Goal: Task Accomplishment & Management: Use online tool/utility

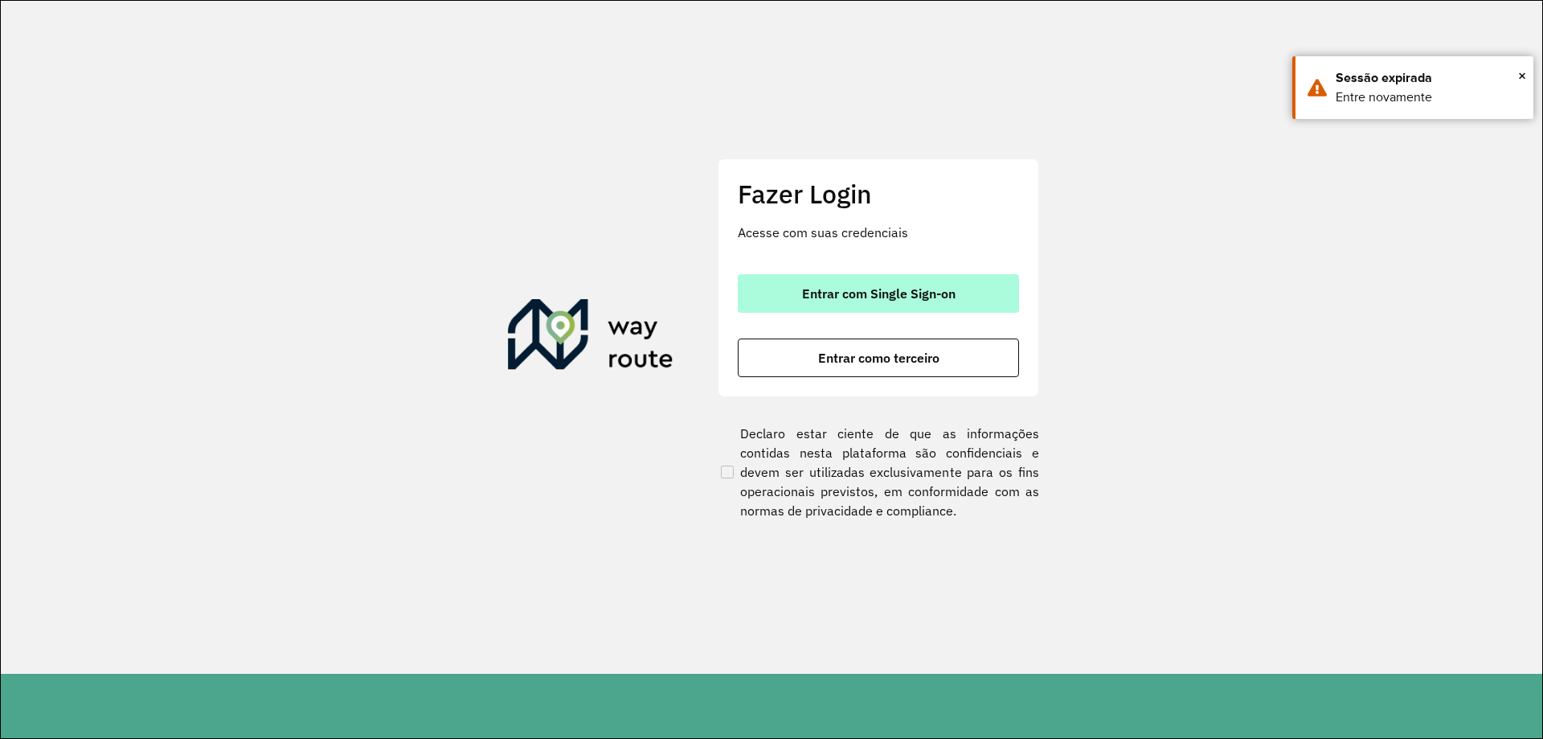
click at [871, 291] on span "Entrar com Single Sign-on" at bounding box center [878, 293] width 153 height 13
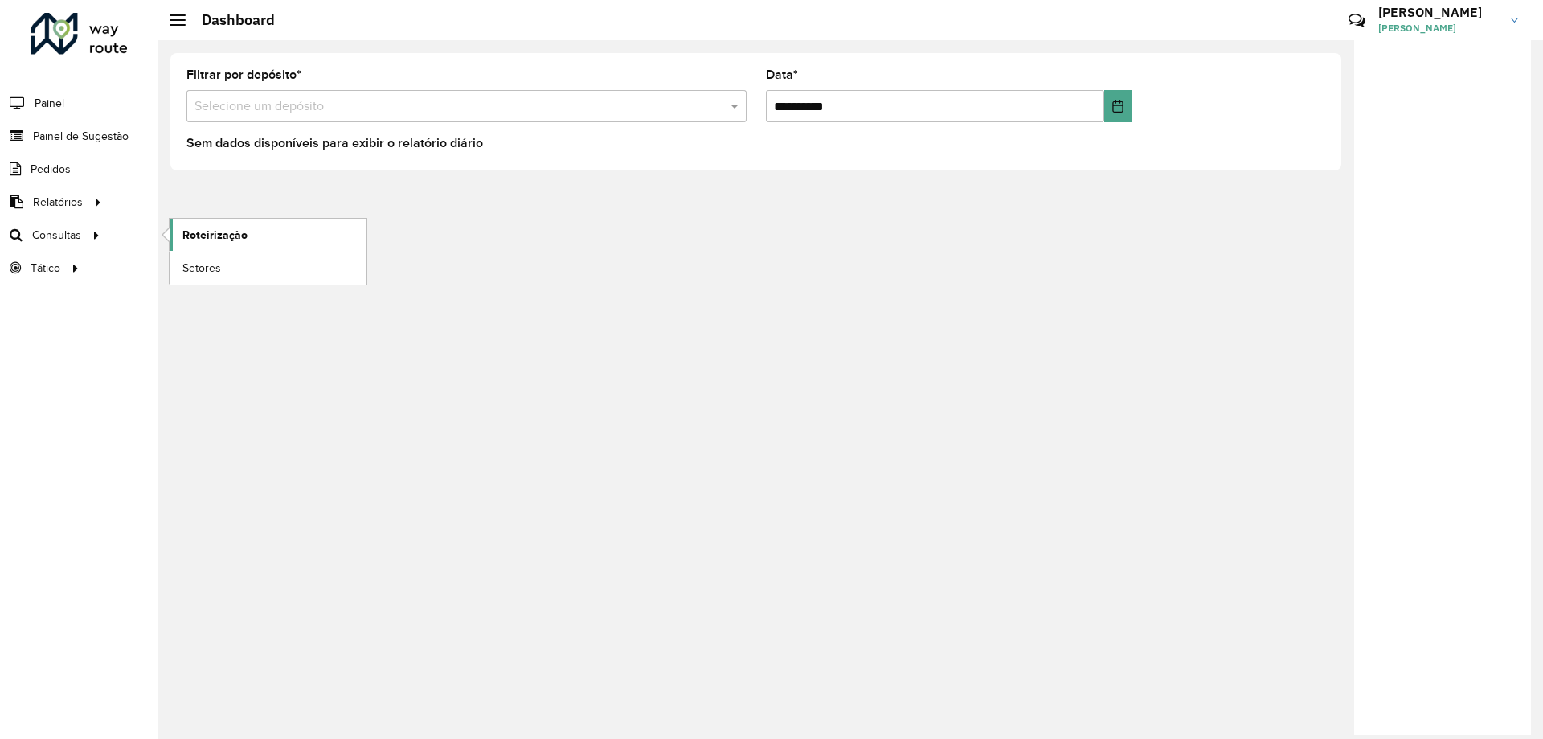
click at [190, 224] on link "Roteirização" at bounding box center [268, 235] width 197 height 32
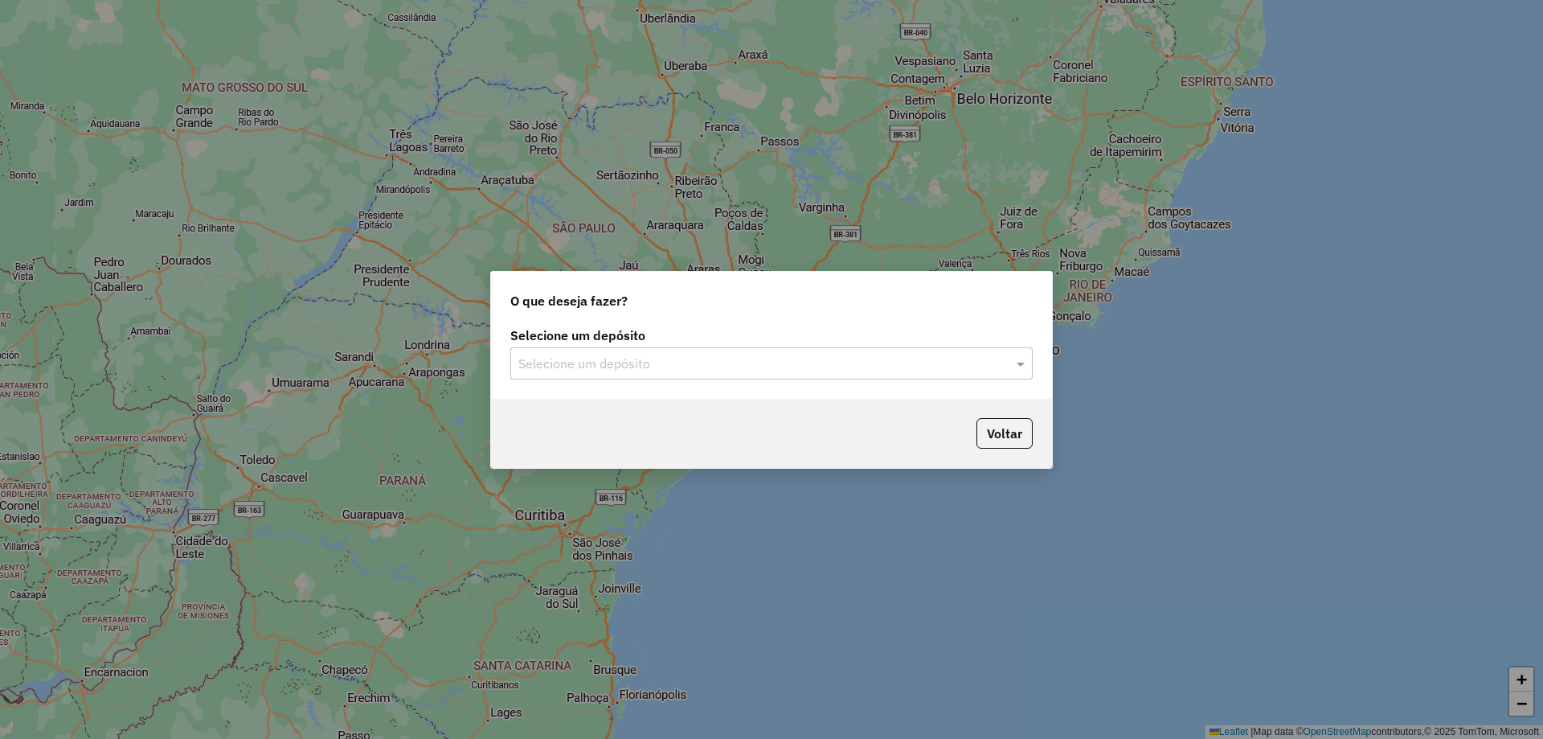
click at [627, 359] on input "text" at bounding box center [755, 363] width 474 height 19
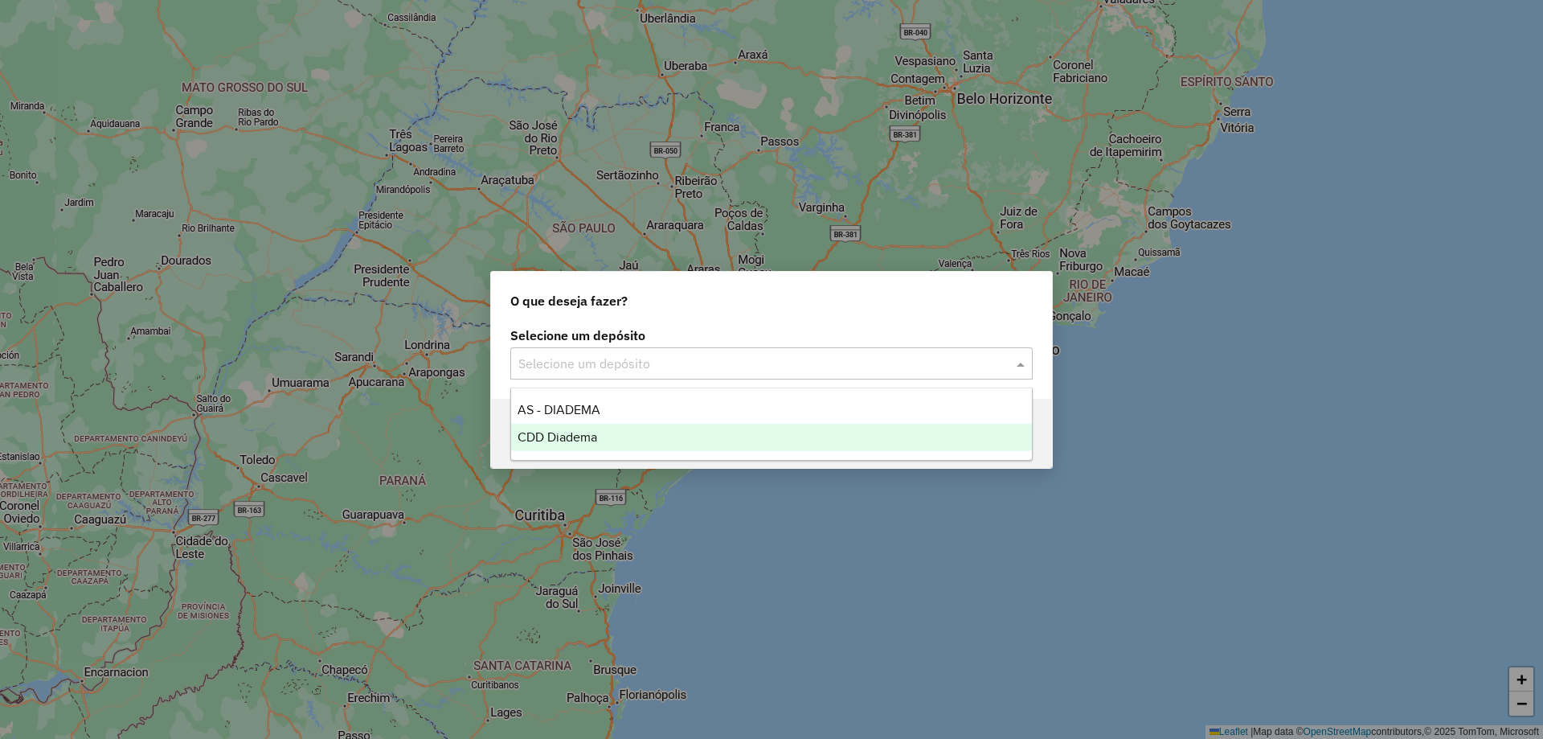
click at [579, 430] on span "CDD Diadema" at bounding box center [558, 437] width 80 height 14
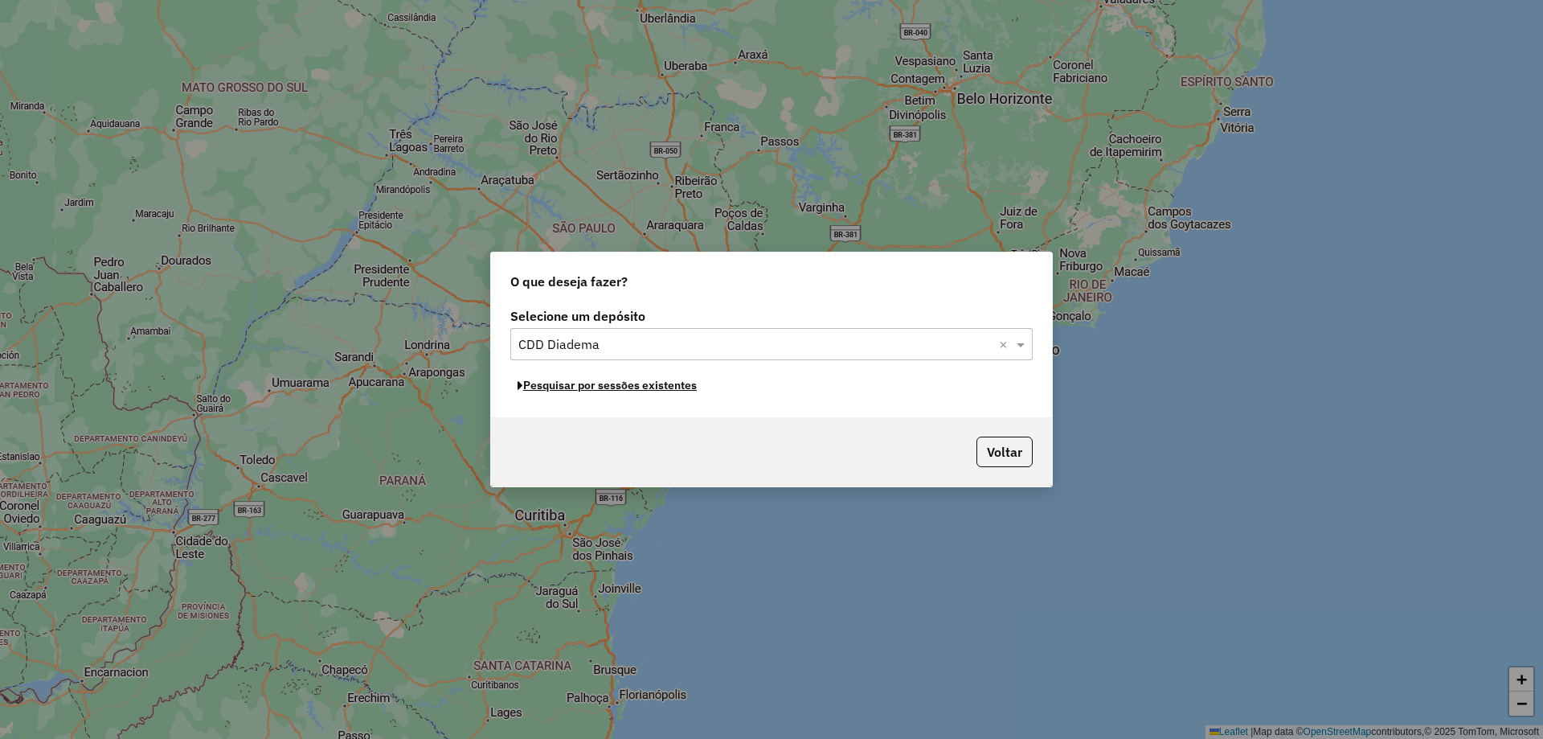
click at [653, 391] on button "Pesquisar por sessões existentes" at bounding box center [607, 385] width 194 height 25
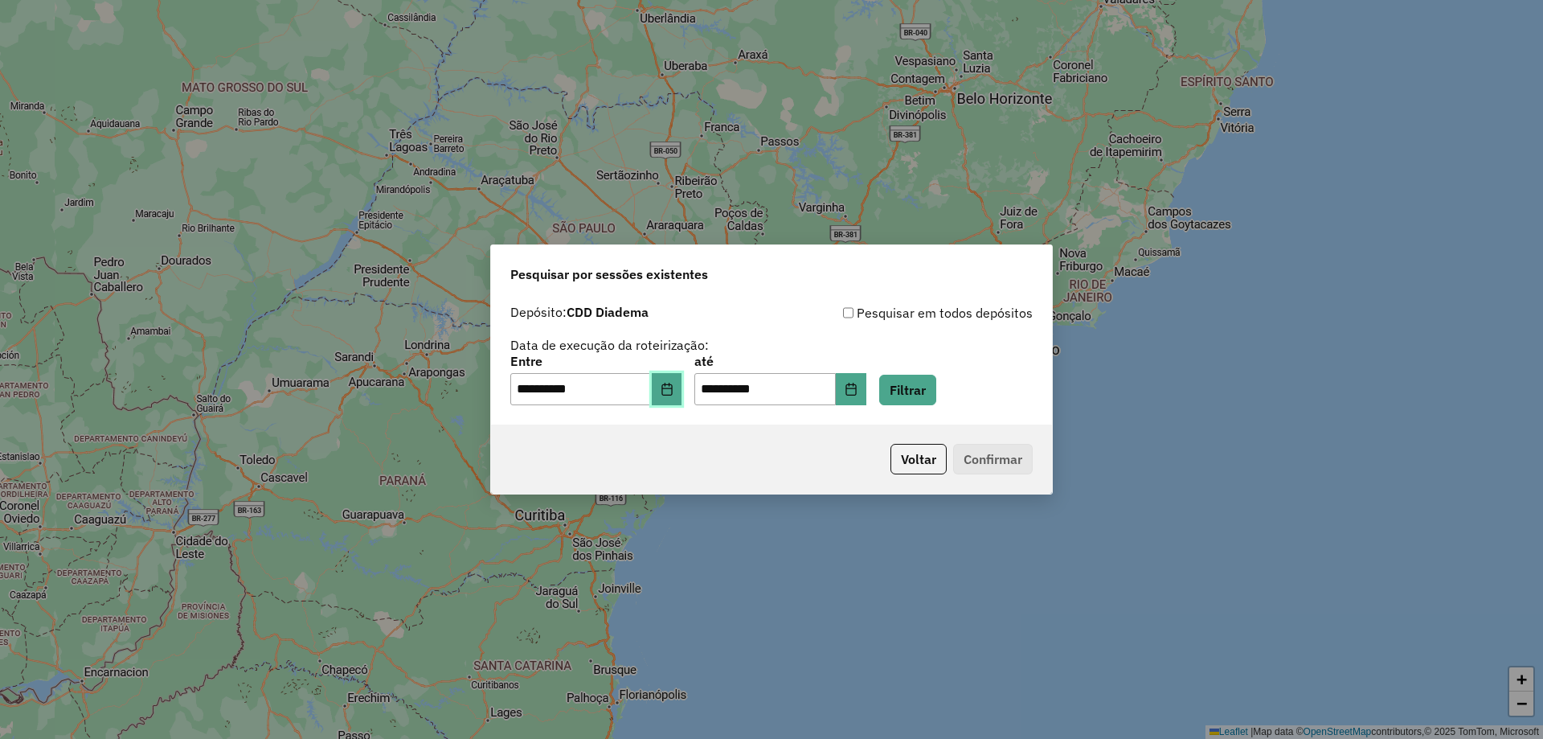
click at [679, 397] on button "Choose Date" at bounding box center [667, 389] width 31 height 32
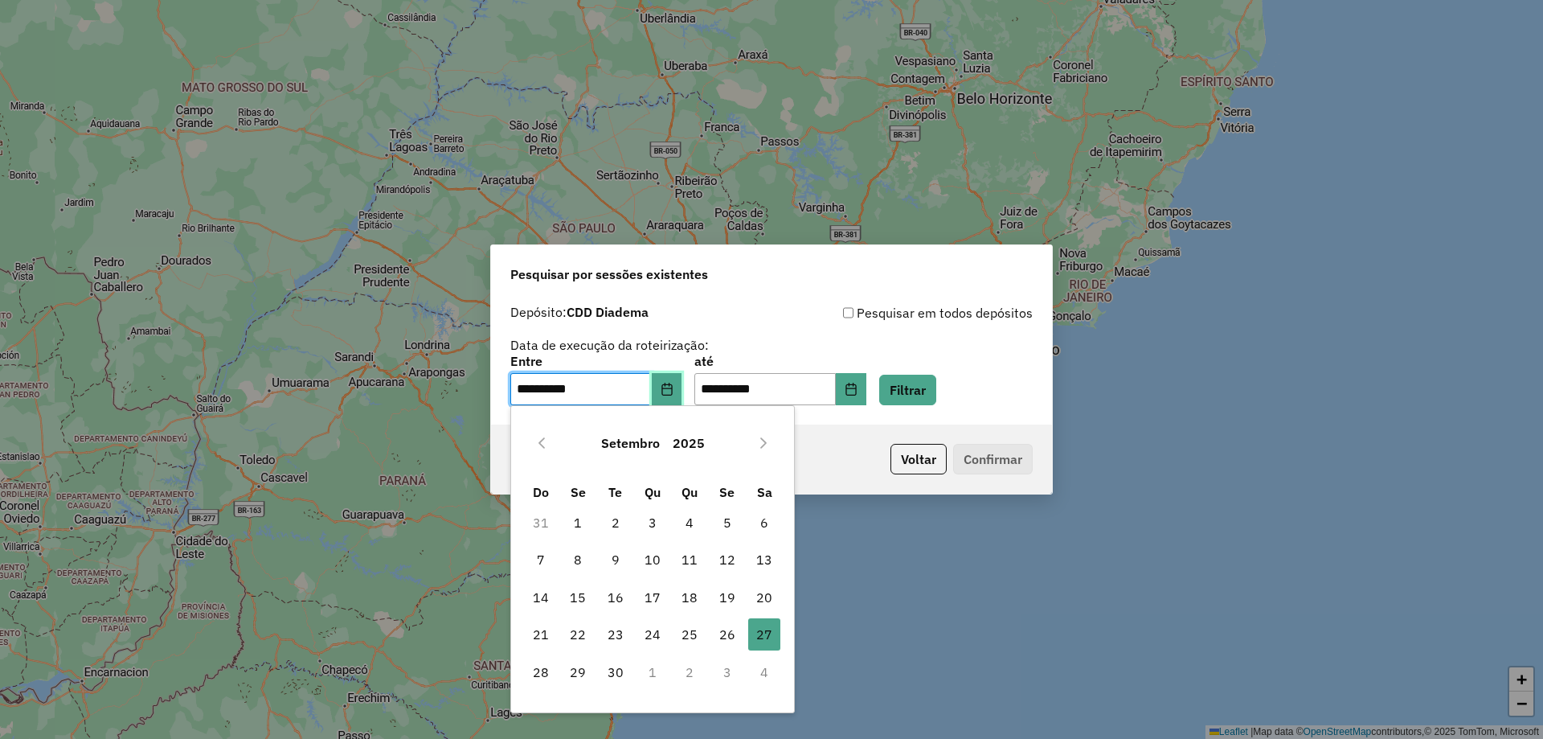
click at [679, 397] on button "Choose Date" at bounding box center [667, 389] width 31 height 32
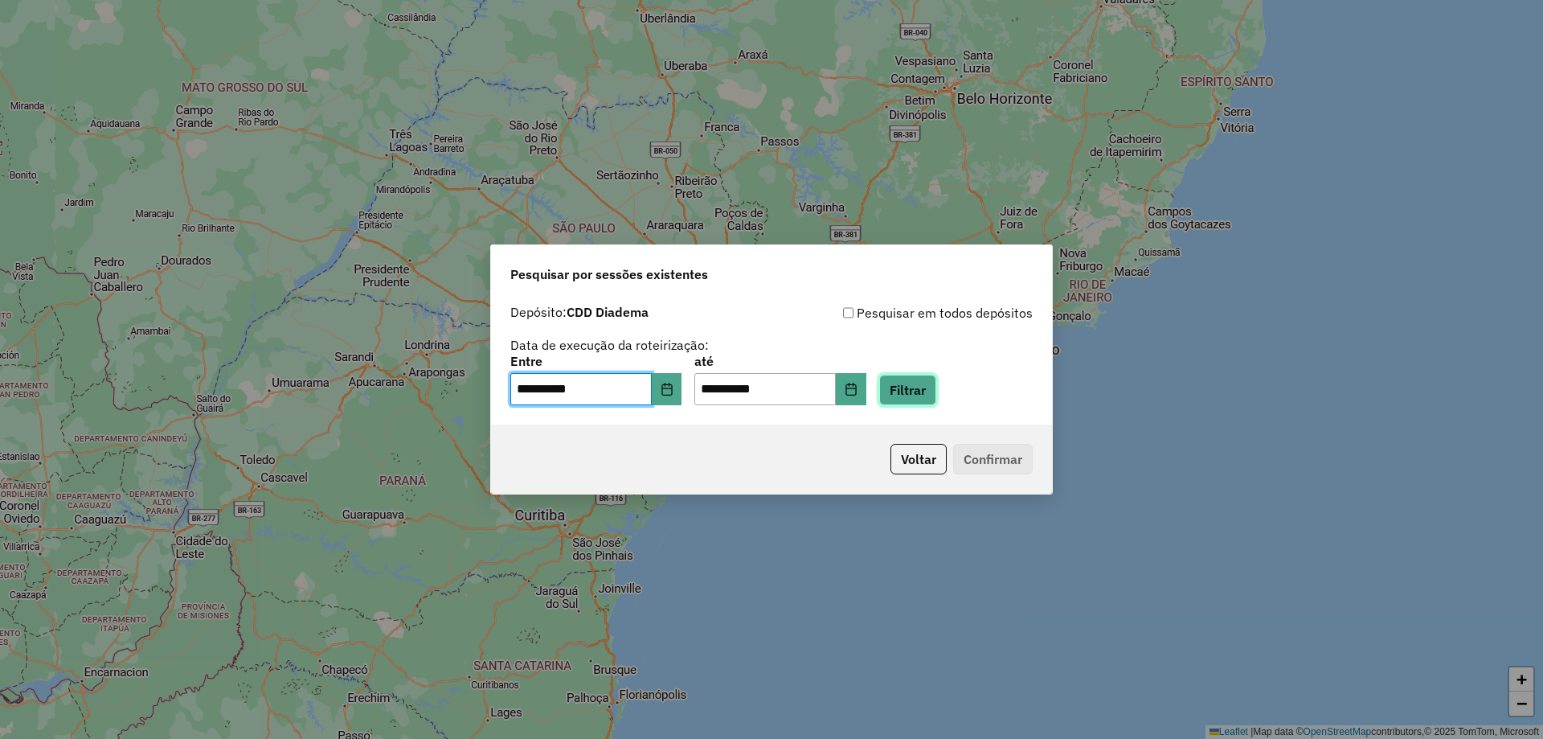
click at [927, 394] on button "Filtrar" at bounding box center [907, 389] width 57 height 31
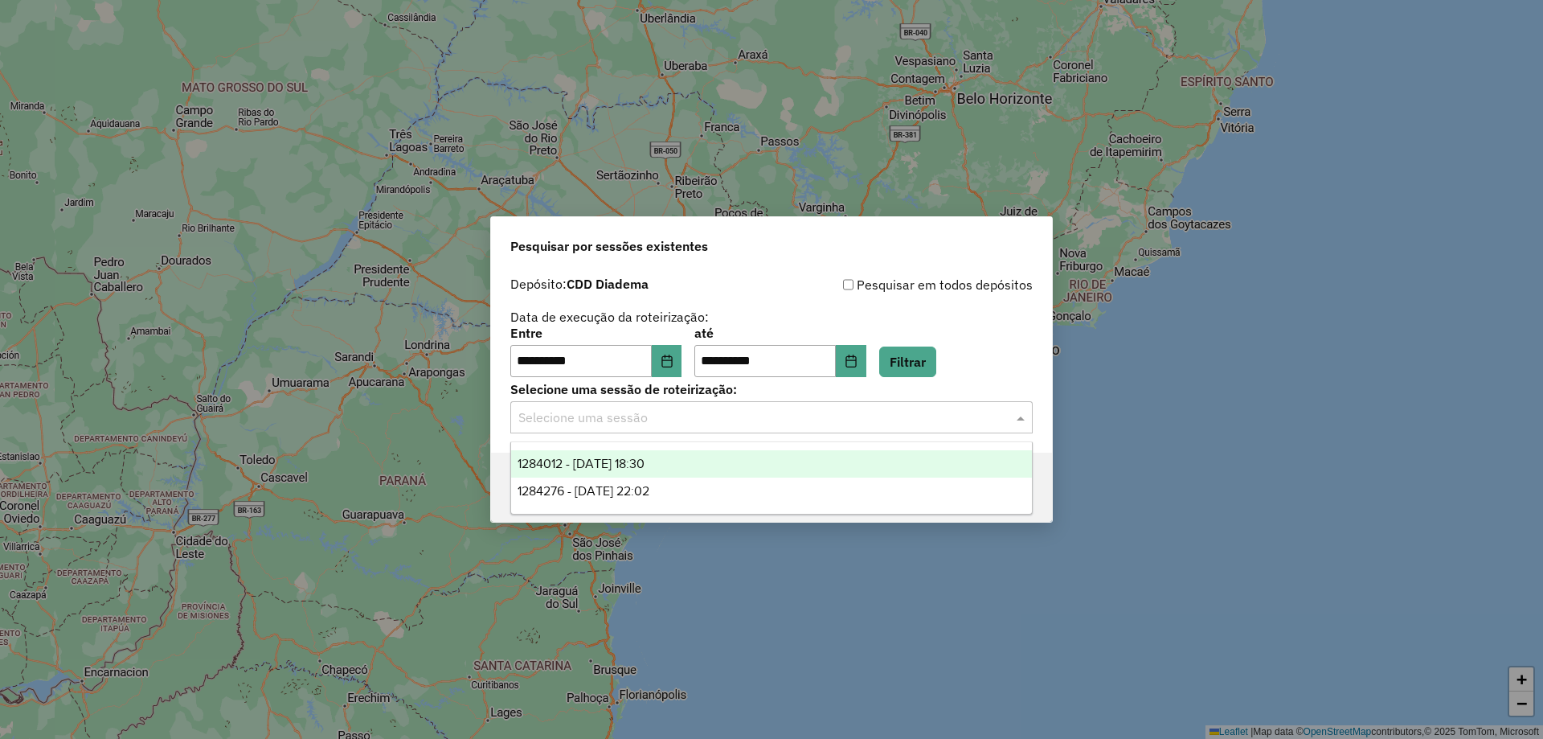
click at [767, 427] on div "Selecione uma sessão" at bounding box center [771, 417] width 522 height 32
click at [688, 460] on div "1284012 - 27/09/2025 18:30" at bounding box center [771, 463] width 521 height 27
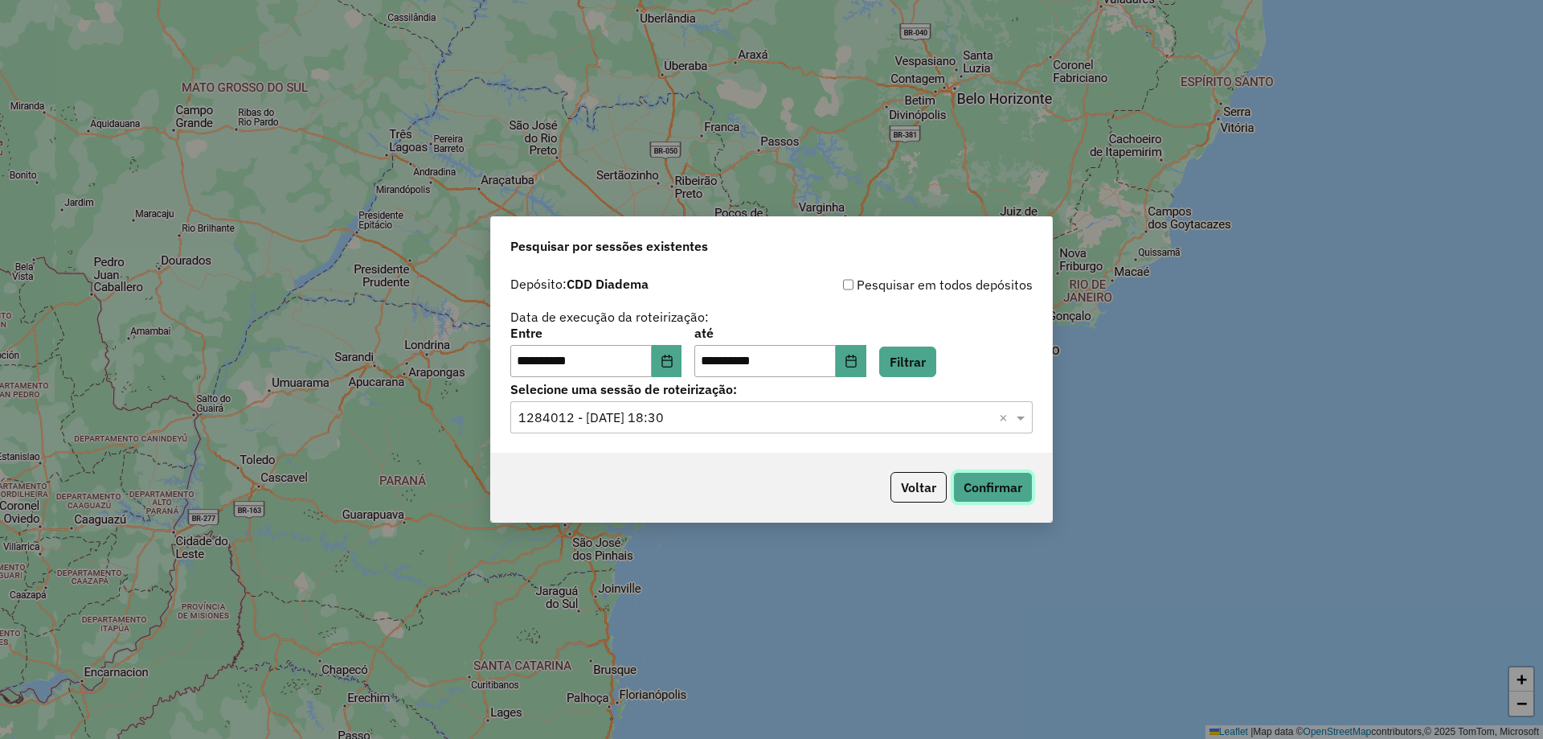
click at [968, 476] on button "Confirmar" at bounding box center [993, 487] width 80 height 31
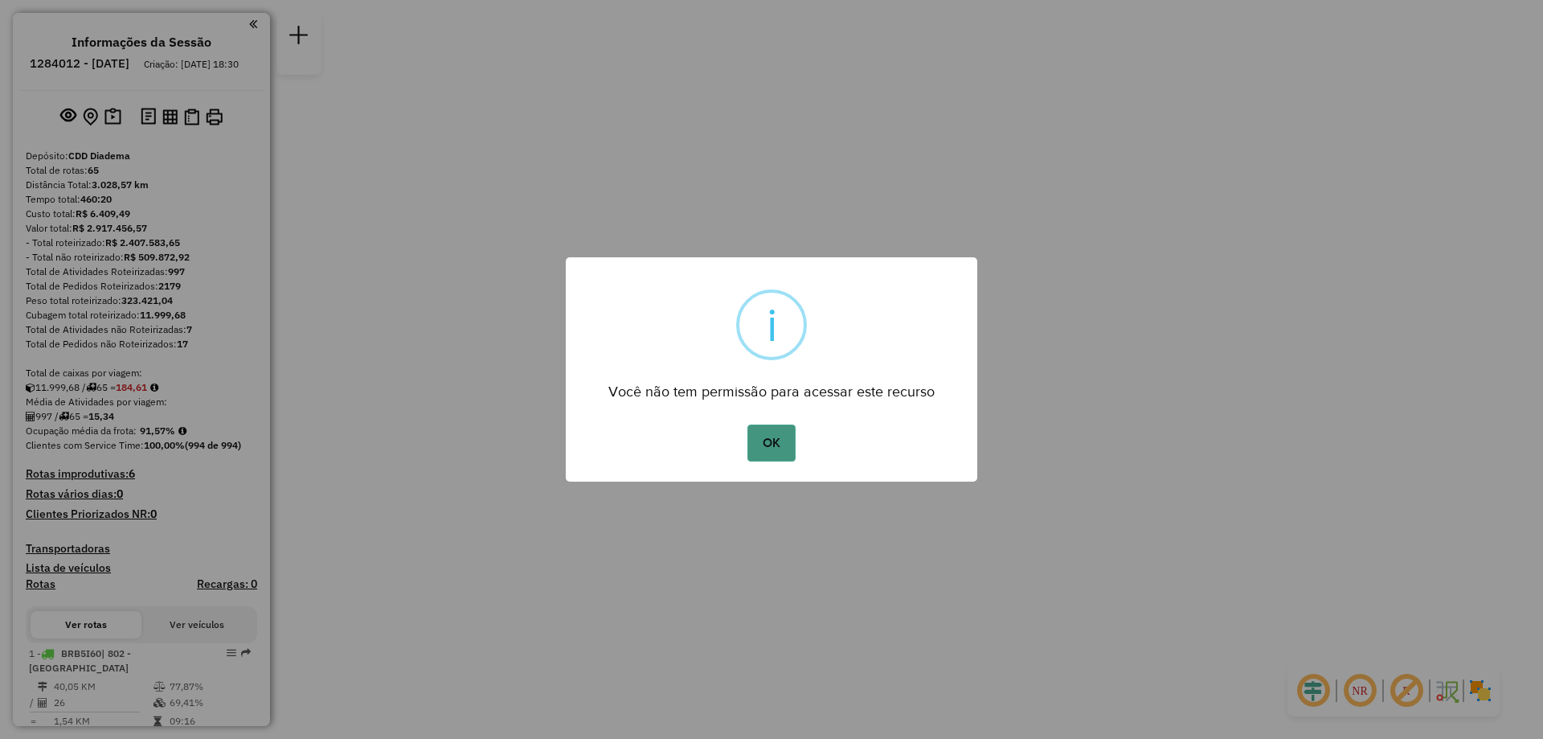
click at [782, 432] on button "OK" at bounding box center [770, 442] width 47 height 37
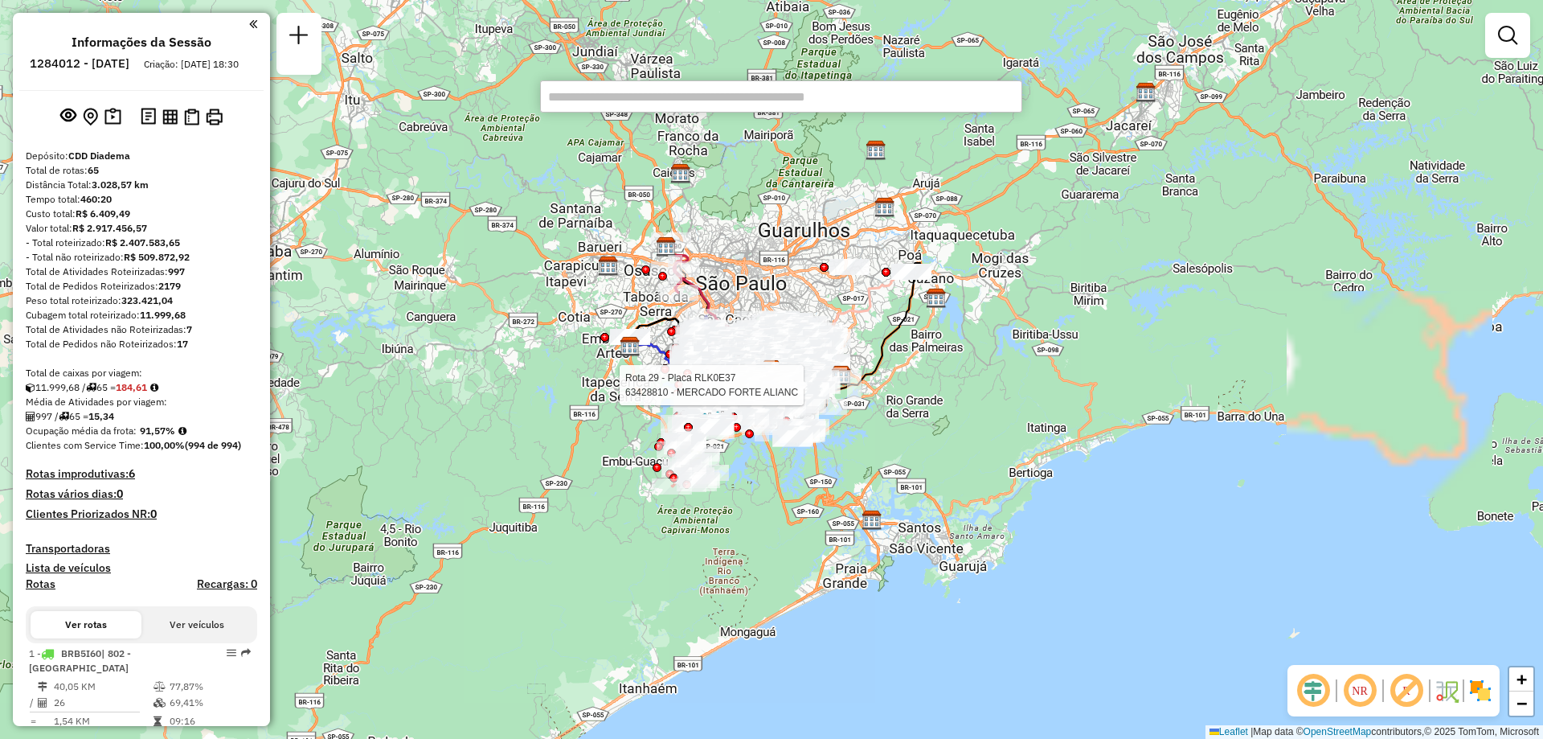
paste input "*****"
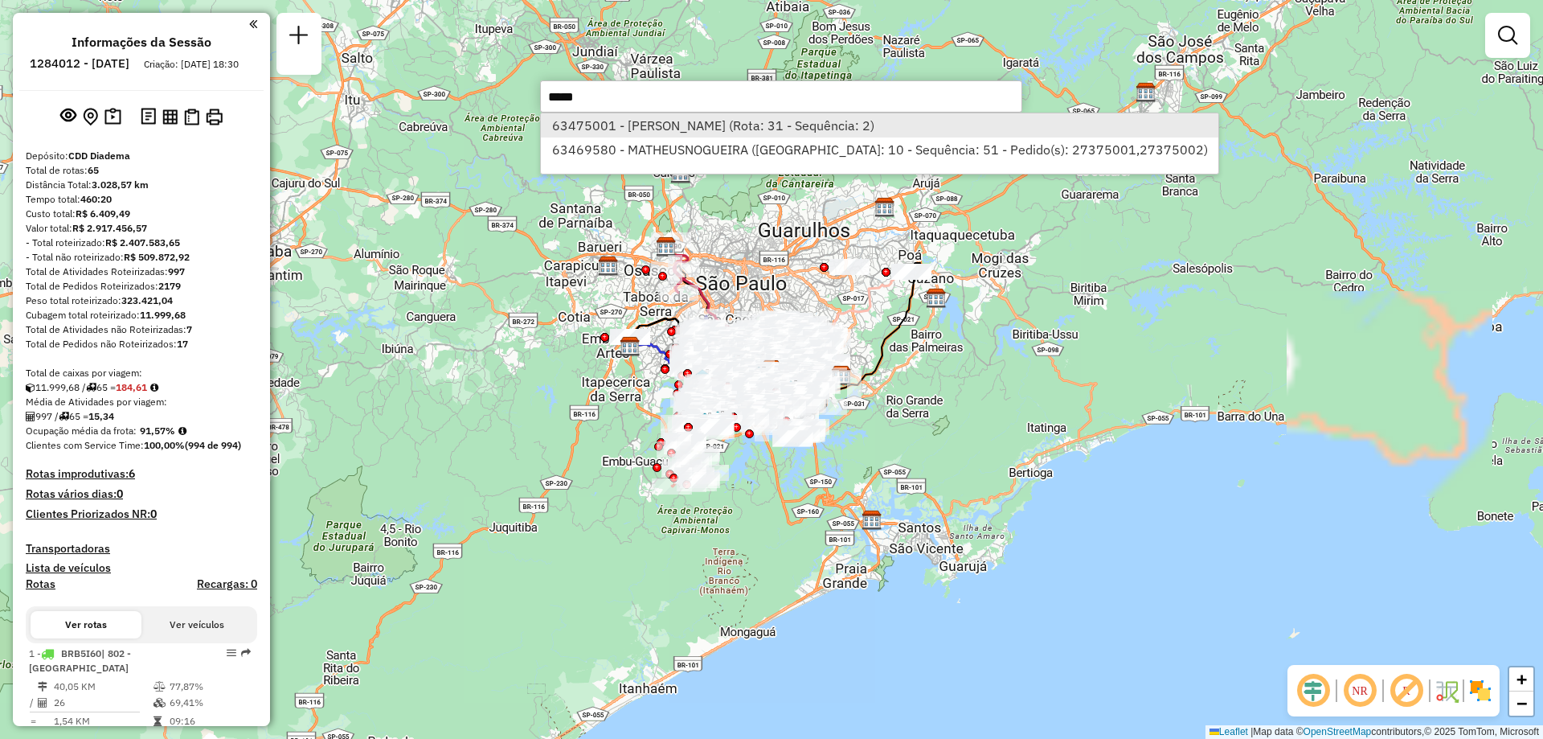
type input "*****"
click at [711, 121] on li "63475001 - ELIOMAR ALVES TEIXEI (Rota: 31 - Sequência: 2)" at bounding box center [879, 125] width 677 height 24
select select "**********"
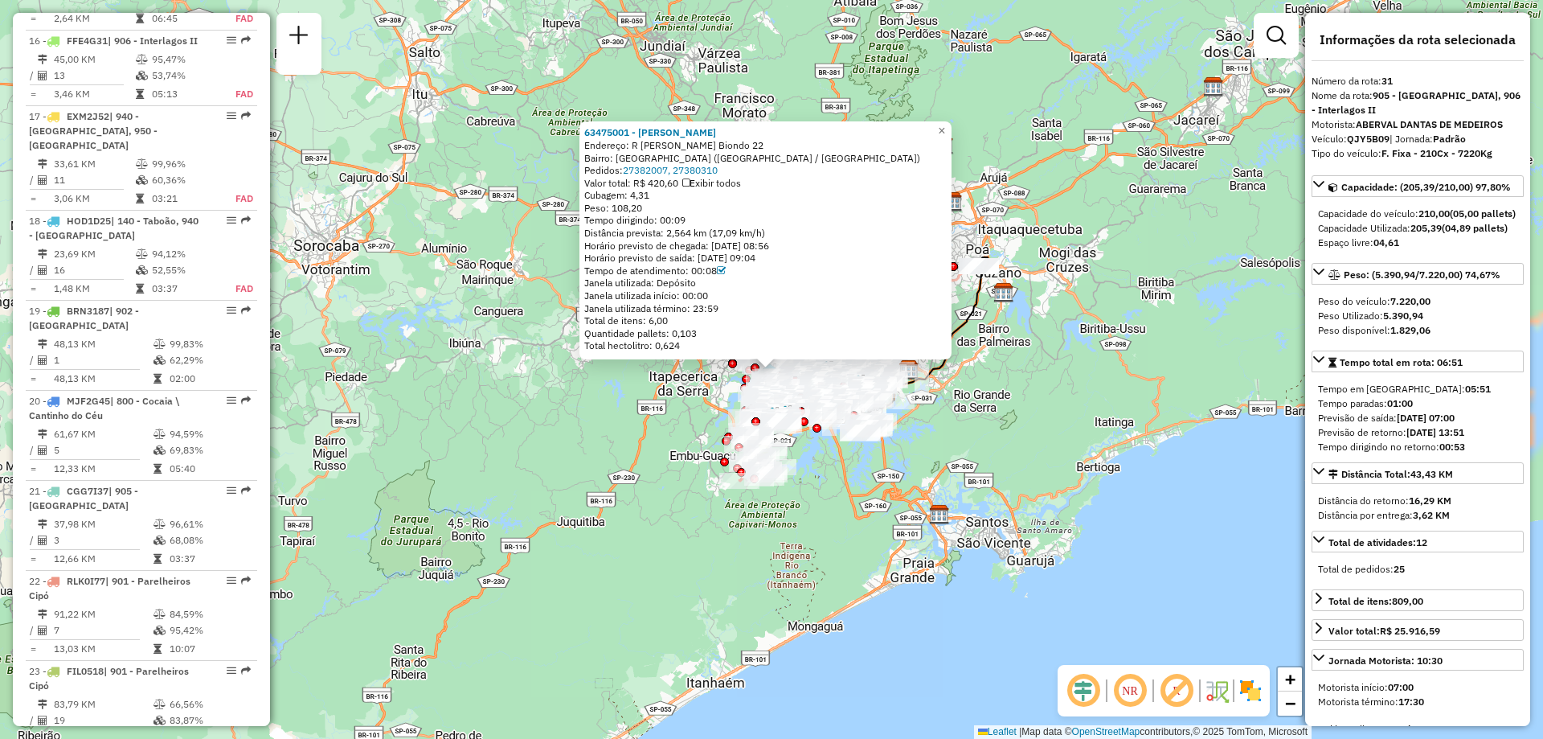
scroll to position [3677, 0]
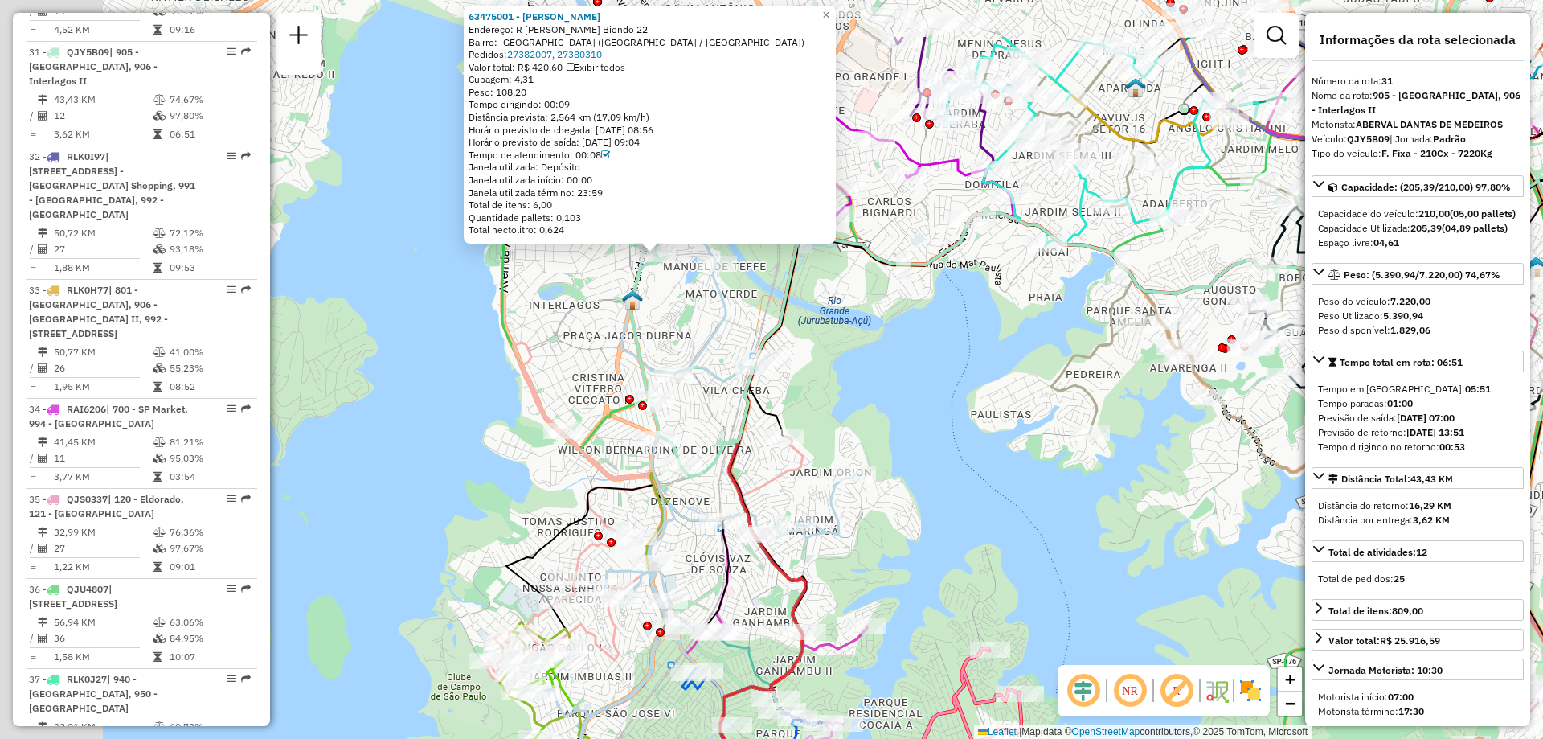
drag, startPoint x: 685, startPoint y: 299, endPoint x: 787, endPoint y: 428, distance: 164.2
click at [850, 472] on div "63475001 - ELIOMAR ALVES TEIXEI Endereço: R Luciano Felicio Biondo 22 Bairro: J…" at bounding box center [771, 369] width 1543 height 739
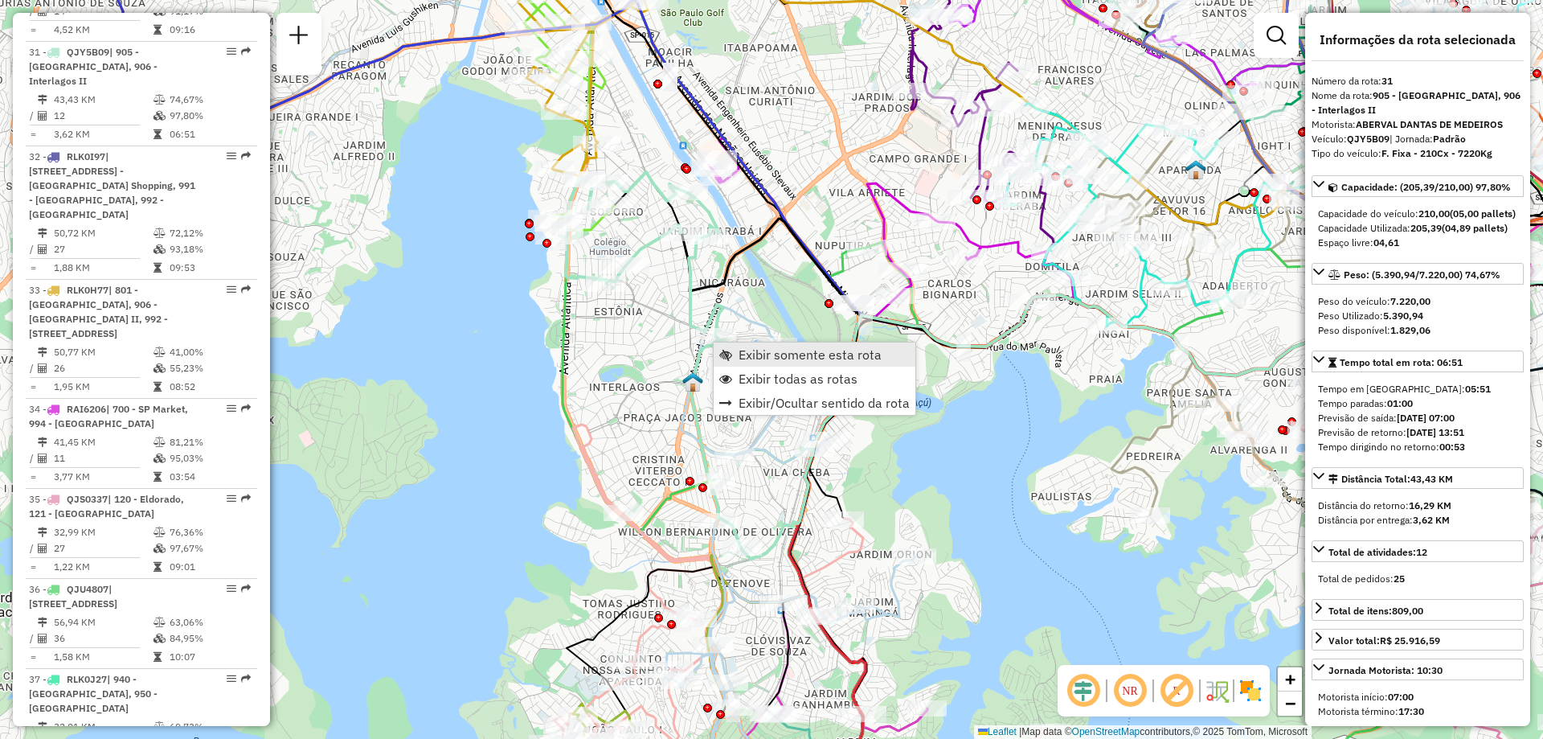
click at [734, 351] on link "Exibir somente esta rota" at bounding box center [815, 354] width 202 height 24
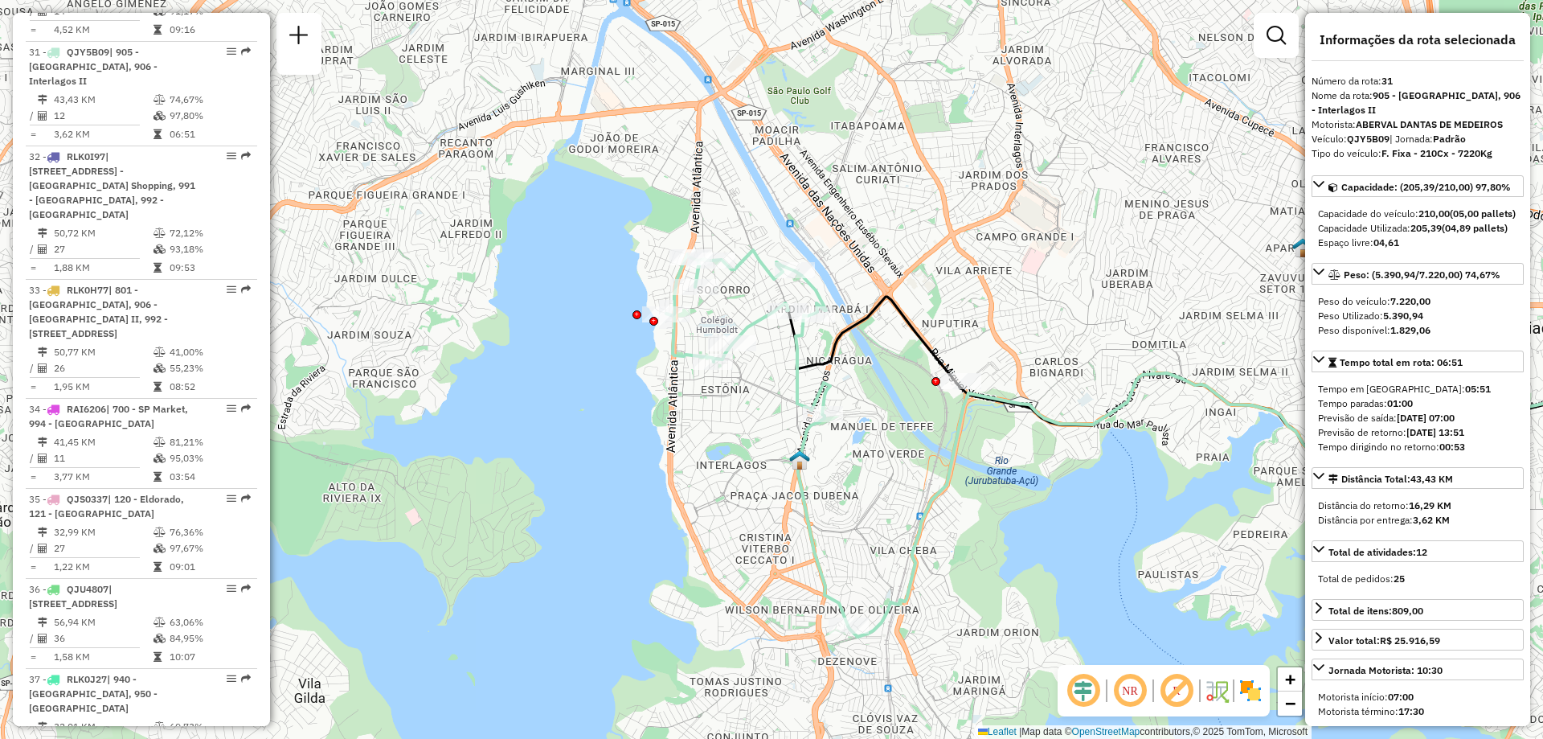
drag, startPoint x: 653, startPoint y: 411, endPoint x: 1140, endPoint y: 485, distance: 492.4
click at [1140, 485] on div "Janela de atendimento Grade de atendimento Capacidade Transportadoras Veículos …" at bounding box center [771, 369] width 1543 height 739
